Goal: Find specific page/section: Find specific page/section

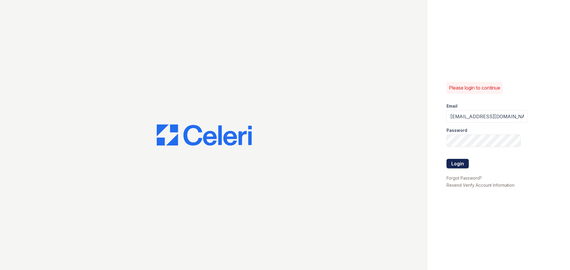
click at [462, 162] on button "Login" at bounding box center [457, 163] width 22 height 9
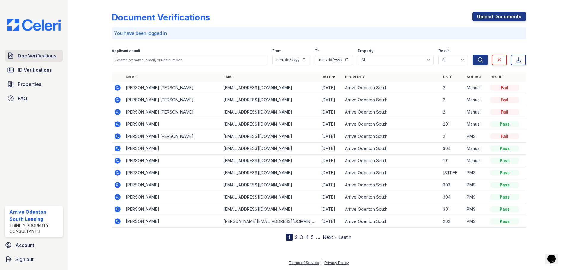
click at [35, 56] on span "Doc Verifications" at bounding box center [37, 55] width 38 height 7
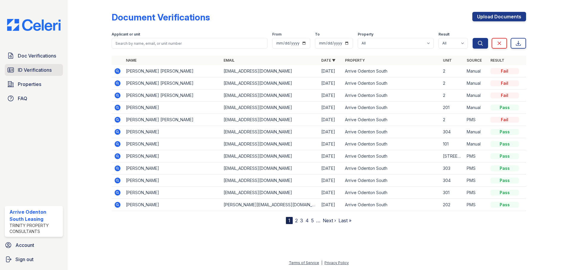
click at [36, 65] on link "ID Verifications" at bounding box center [34, 70] width 58 height 12
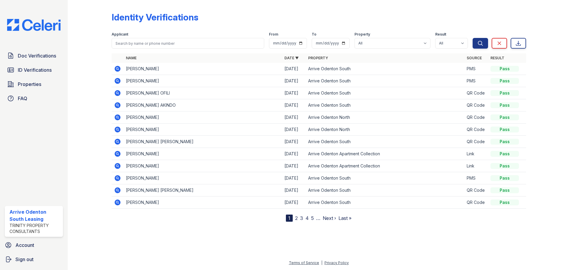
click at [119, 105] on icon at bounding box center [118, 105] width 6 height 6
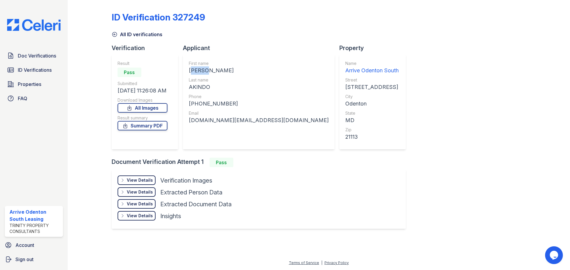
drag, startPoint x: 189, startPoint y: 71, endPoint x: 206, endPoint y: 69, distance: 17.6
click at [206, 69] on div "LAURA NAYAH VUBAIN" at bounding box center [259, 70] width 140 height 8
copy div "LAURA"
click at [193, 87] on div "AKINDO" at bounding box center [259, 87] width 140 height 8
drag, startPoint x: 190, startPoint y: 88, endPoint x: 212, endPoint y: 84, distance: 22.1
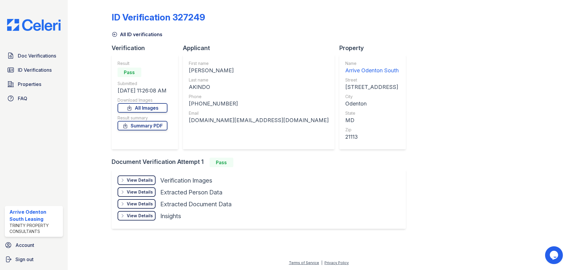
click at [212, 84] on div "AKINDO" at bounding box center [259, 87] width 140 height 8
copy div "AKINDO"
drag, startPoint x: 194, startPoint y: 104, endPoint x: 226, endPoint y: 104, distance: 32.4
click at [226, 104] on div "+17018649093" at bounding box center [259, 104] width 140 height 8
copy div "7018649093"
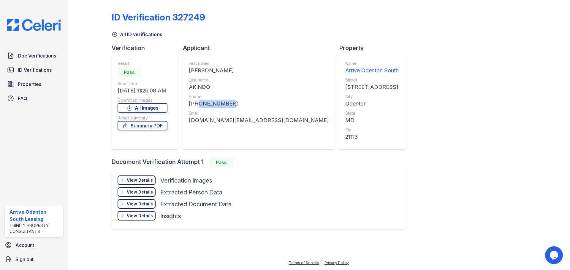
click at [247, 107] on div "+17018649093" at bounding box center [259, 104] width 140 height 8
drag, startPoint x: 188, startPoint y: 120, endPoint x: 254, endPoint y: 122, distance: 65.3
click at [254, 122] on div "First name LAURA NAYAH VUBAIN Last name AKINDO Phone +17018649093 Email lauraak…" at bounding box center [259, 102] width 152 height 95
copy div "lauraakindo.la@gmail.com"
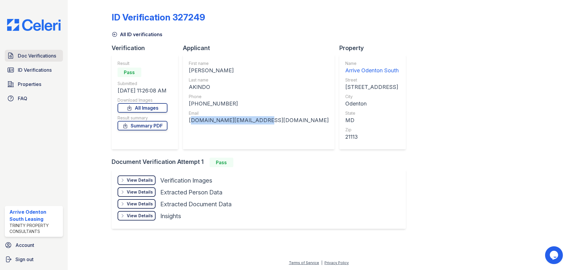
click at [24, 56] on span "Doc Verifications" at bounding box center [37, 55] width 38 height 7
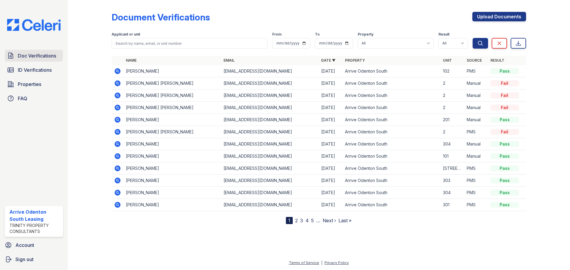
click at [33, 53] on span "Doc Verifications" at bounding box center [37, 55] width 38 height 7
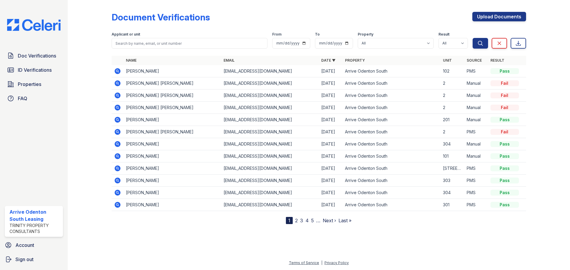
click at [33, 53] on span "Doc Verifications" at bounding box center [37, 55] width 38 height 7
click at [120, 72] on icon at bounding box center [118, 71] width 6 height 6
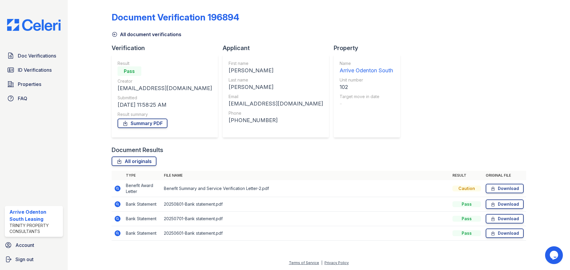
click at [119, 189] on icon at bounding box center [118, 189] width 6 height 6
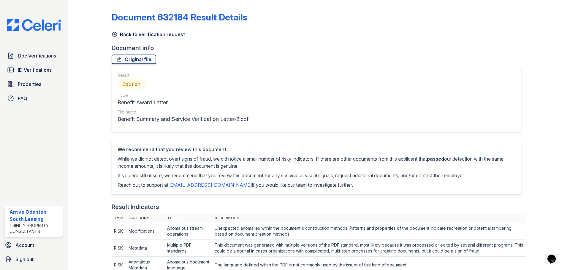
click at [115, 34] on icon at bounding box center [115, 34] width 6 height 6
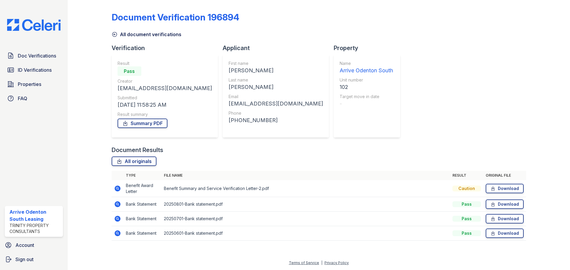
click at [119, 205] on icon at bounding box center [118, 205] width 6 height 6
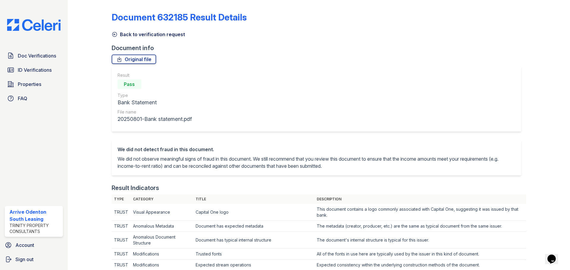
click at [113, 36] on icon at bounding box center [114, 34] width 4 height 4
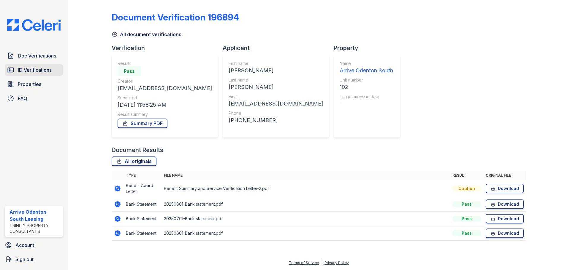
click at [39, 68] on span "ID Verifications" at bounding box center [35, 69] width 34 height 7
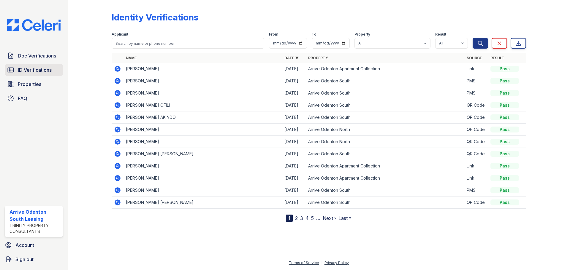
click at [51, 69] on span "ID Verifications" at bounding box center [35, 69] width 34 height 7
click at [117, 92] on icon at bounding box center [116, 92] width 1 height 1
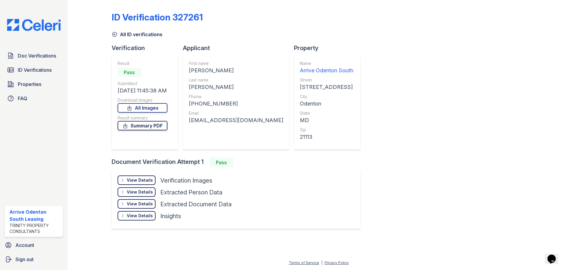
click at [158, 124] on link "Summary PDF" at bounding box center [143, 125] width 50 height 9
click at [33, 72] on span "ID Verifications" at bounding box center [35, 69] width 34 height 7
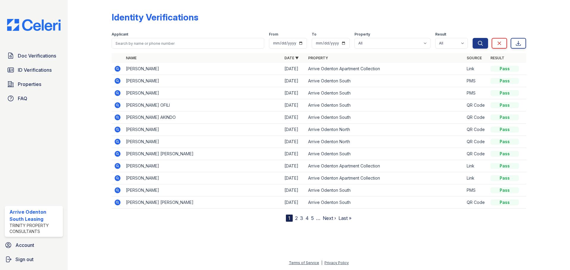
click at [116, 80] on icon at bounding box center [118, 81] width 6 height 6
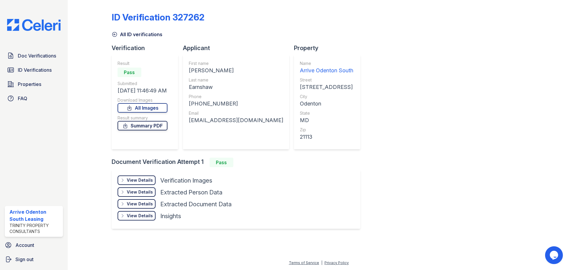
click at [161, 126] on link "Summary PDF" at bounding box center [143, 125] width 50 height 9
click at [26, 59] on span "Doc Verifications" at bounding box center [37, 55] width 38 height 7
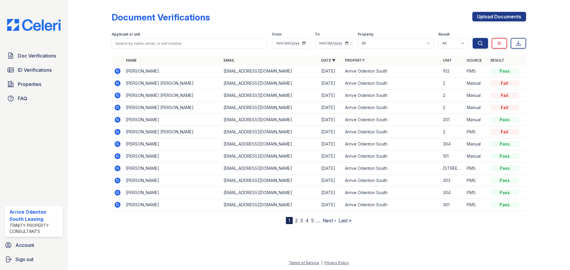
click at [119, 72] on icon at bounding box center [118, 71] width 6 height 6
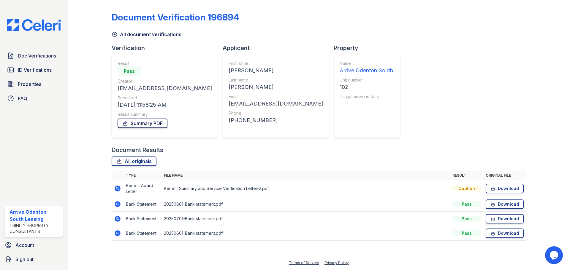
click at [160, 127] on link "Summary PDF" at bounding box center [143, 123] width 50 height 9
click at [47, 66] on link "ID Verifications" at bounding box center [34, 70] width 58 height 12
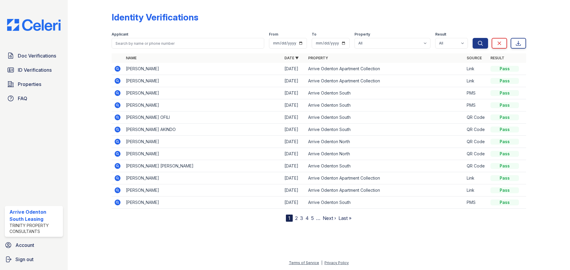
click at [165, 38] on div "Applicant" at bounding box center [188, 35] width 153 height 6
click at [163, 42] on input "search" at bounding box center [188, 43] width 153 height 11
type input "Cathe"
click at [159, 236] on div at bounding box center [318, 246] width 483 height 28
